Goal: Find specific page/section: Find specific page/section

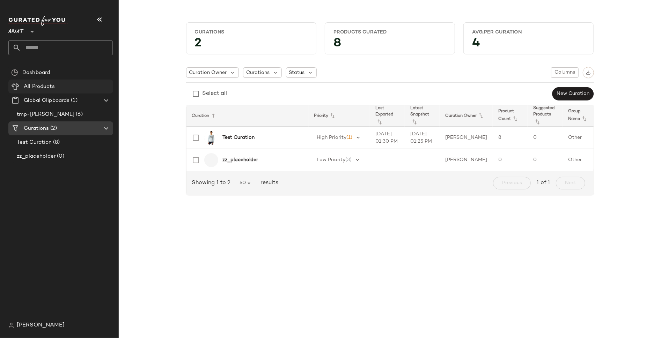
click at [49, 88] on span "All Products" at bounding box center [39, 87] width 31 height 8
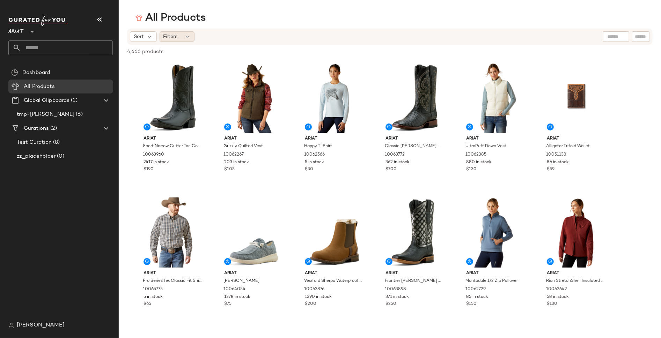
click at [167, 41] on div "Filters" at bounding box center [176, 36] width 35 height 10
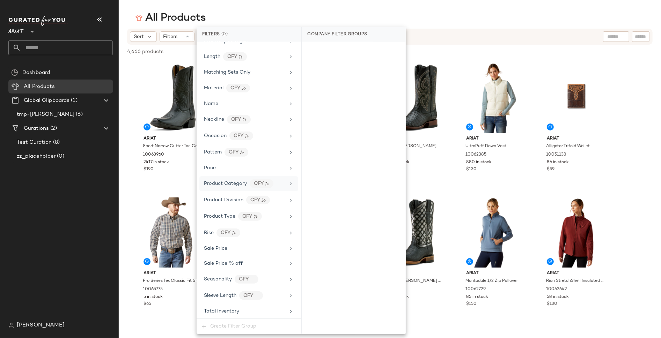
scroll to position [283, 0]
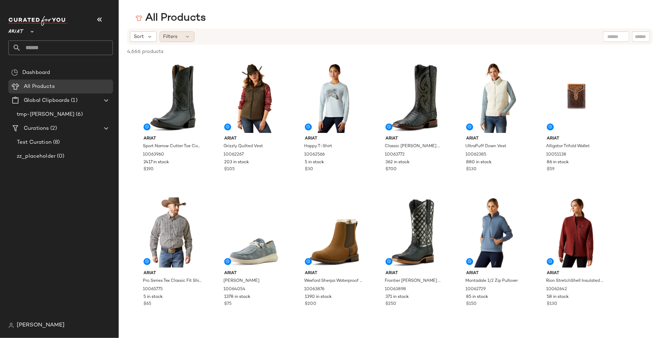
click at [191, 38] on div "Filters" at bounding box center [176, 36] width 35 height 10
